Goal: Navigation & Orientation: Find specific page/section

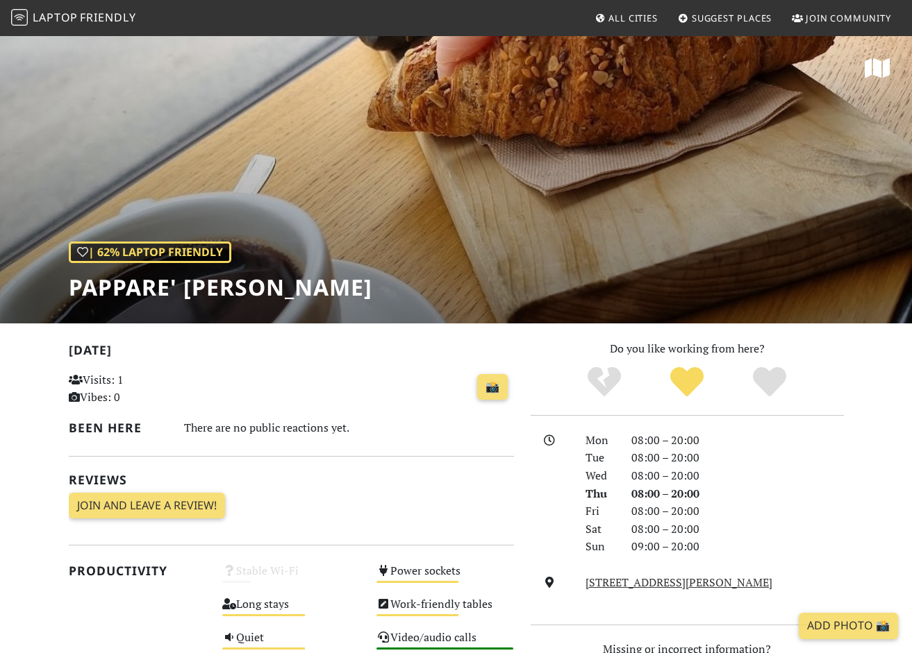
click at [56, 14] on span "Laptop" at bounding box center [55, 17] width 45 height 15
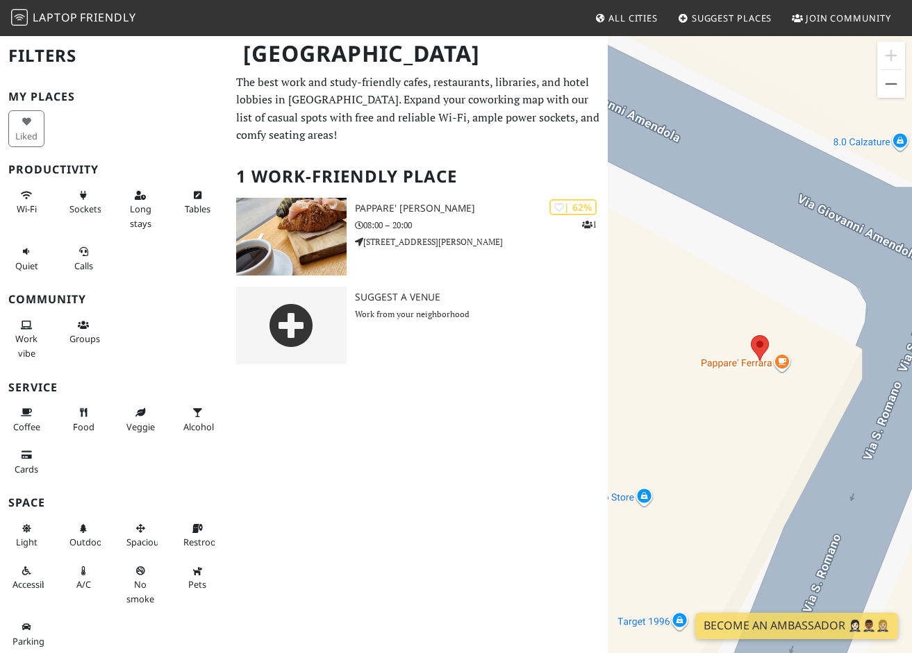
click at [623, 20] on span "All Cities" at bounding box center [632, 18] width 49 height 12
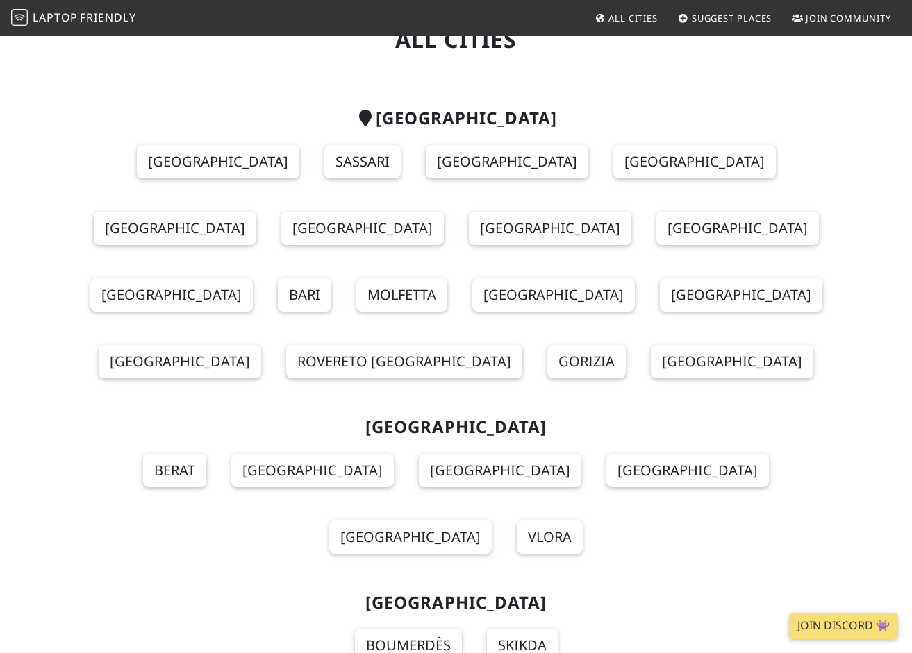
scroll to position [62, 0]
